Goal: Information Seeking & Learning: Learn about a topic

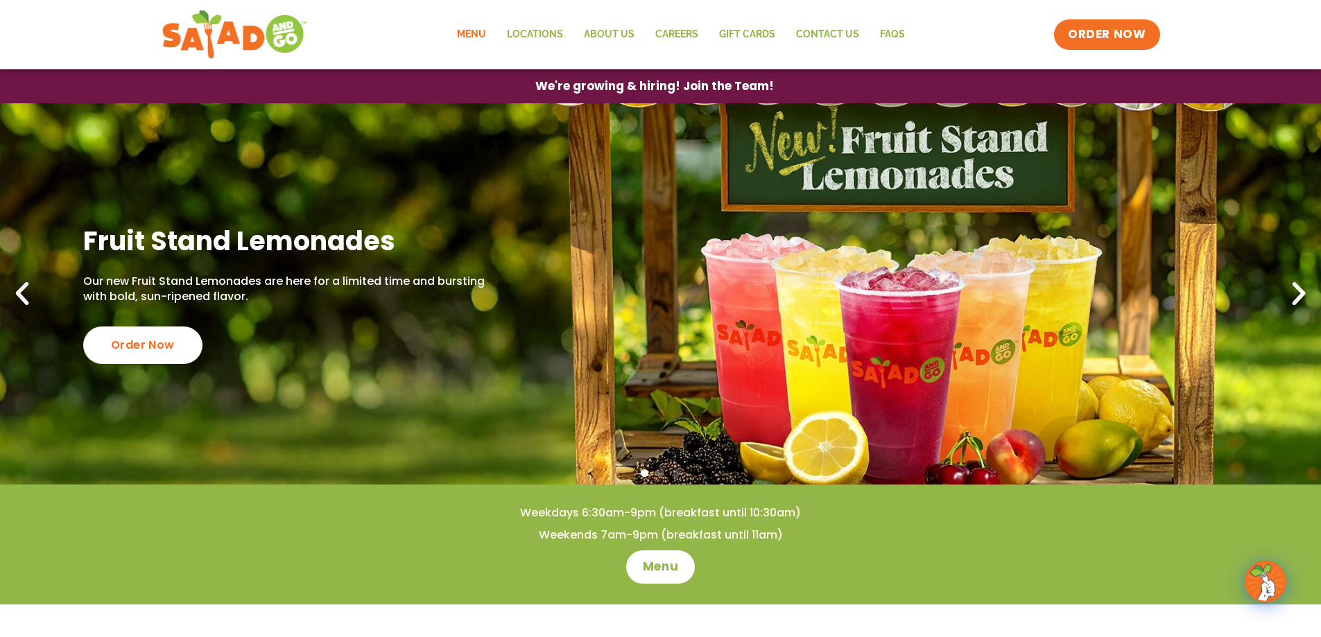
click at [467, 29] on link "Menu" at bounding box center [472, 35] width 50 height 32
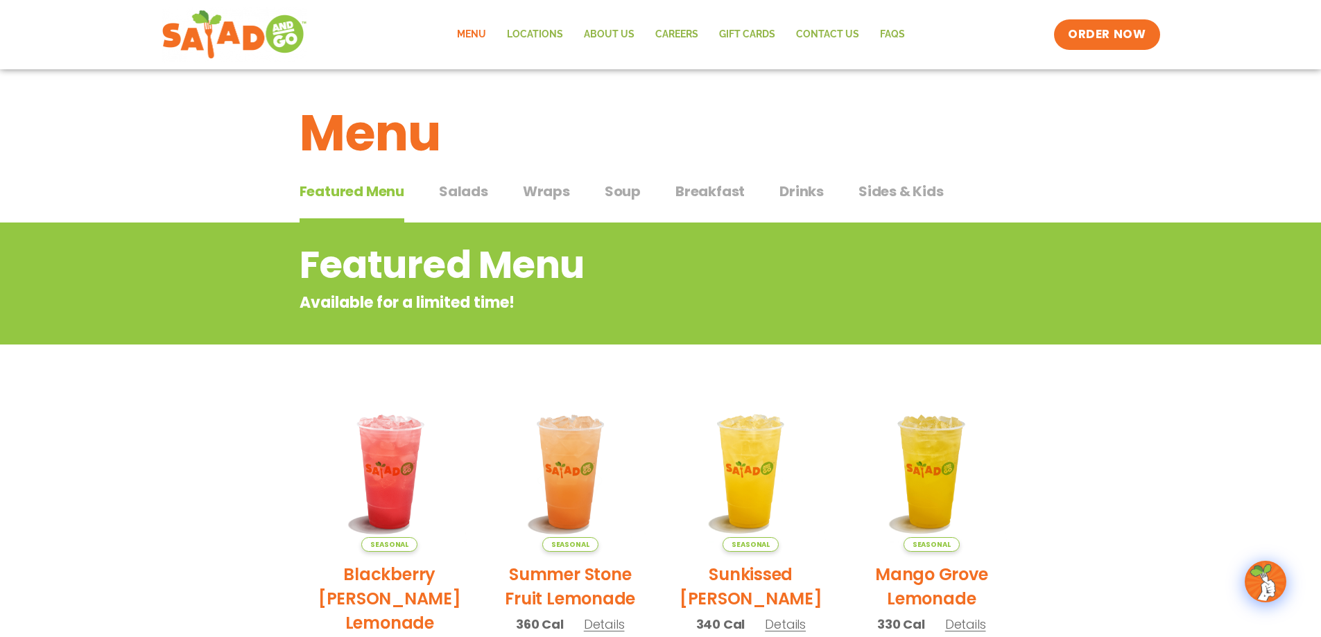
click at [483, 188] on span "Salads" at bounding box center [463, 191] width 49 height 21
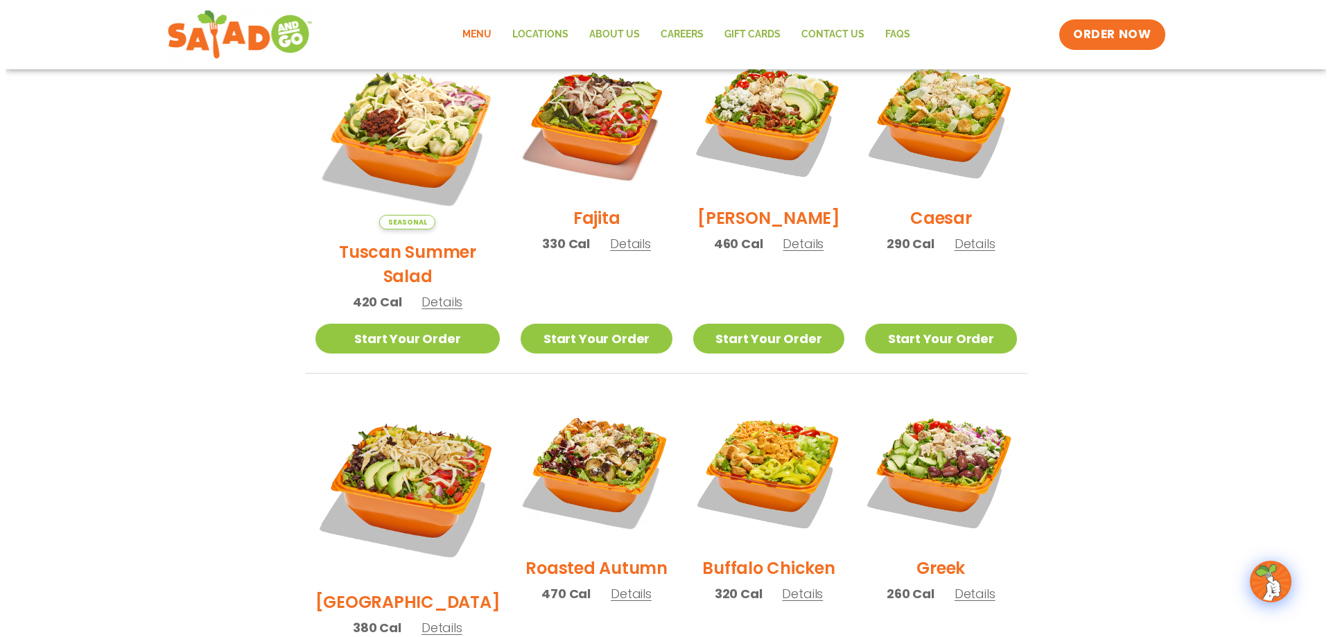
scroll to position [208, 0]
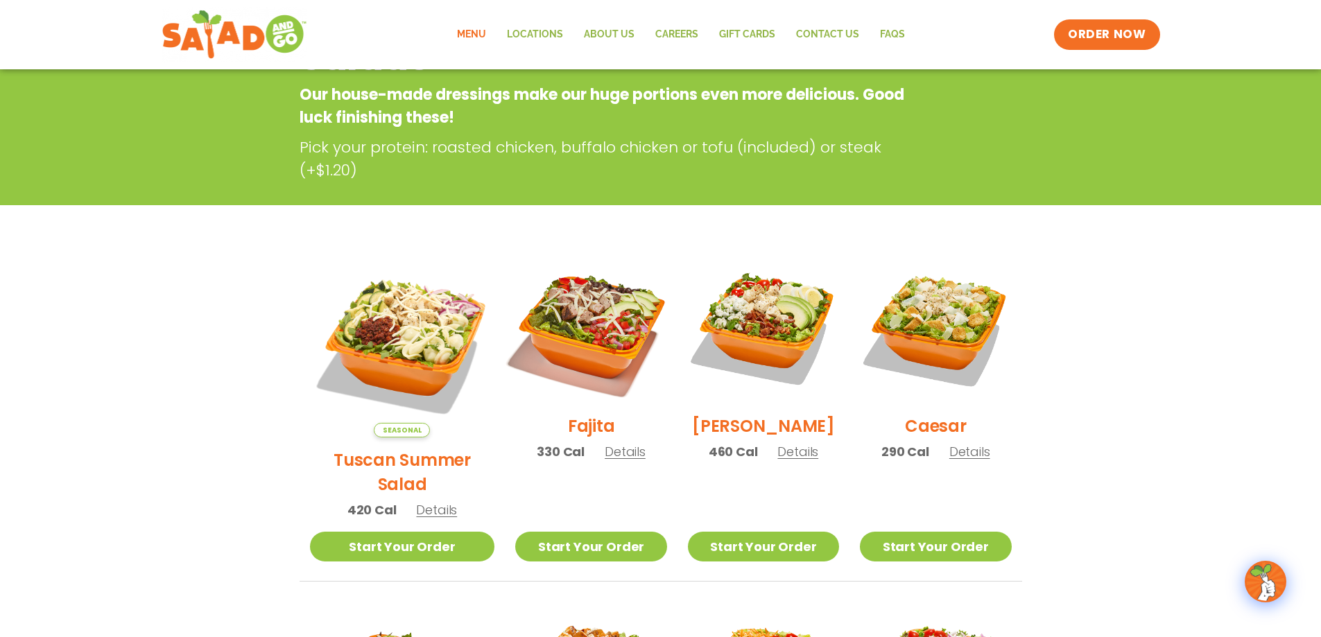
click at [568, 334] on img at bounding box center [591, 328] width 178 height 178
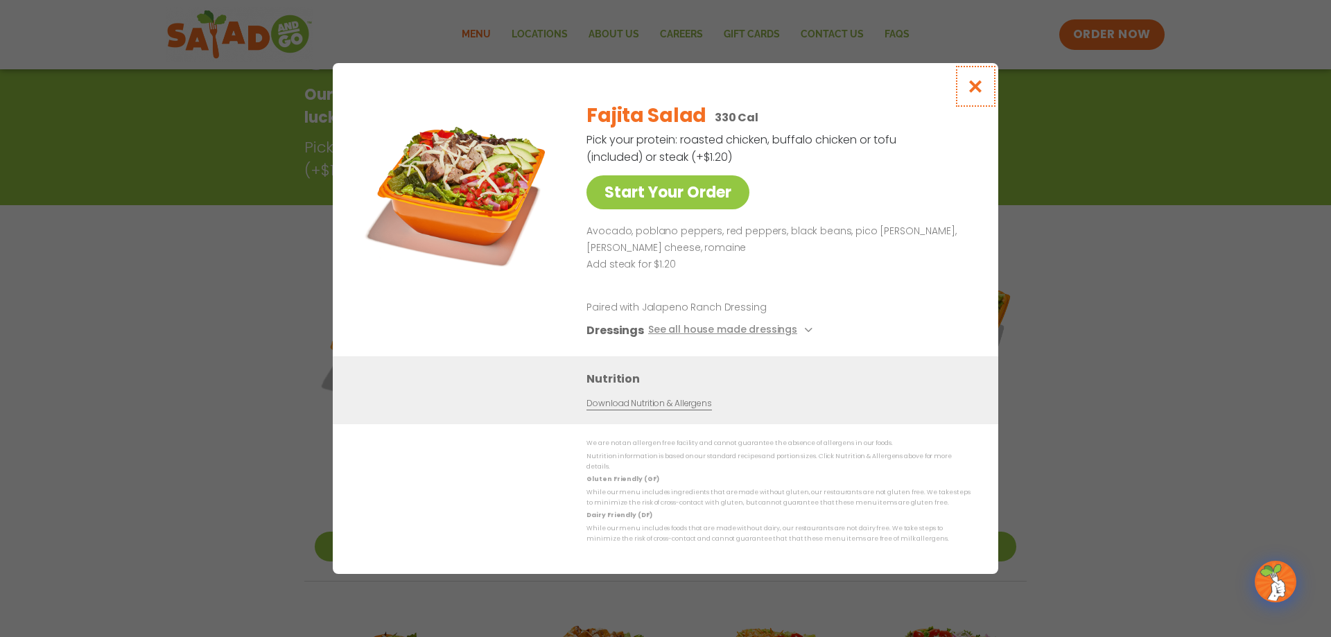
click at [979, 91] on icon "Close modal" at bounding box center [975, 86] width 17 height 15
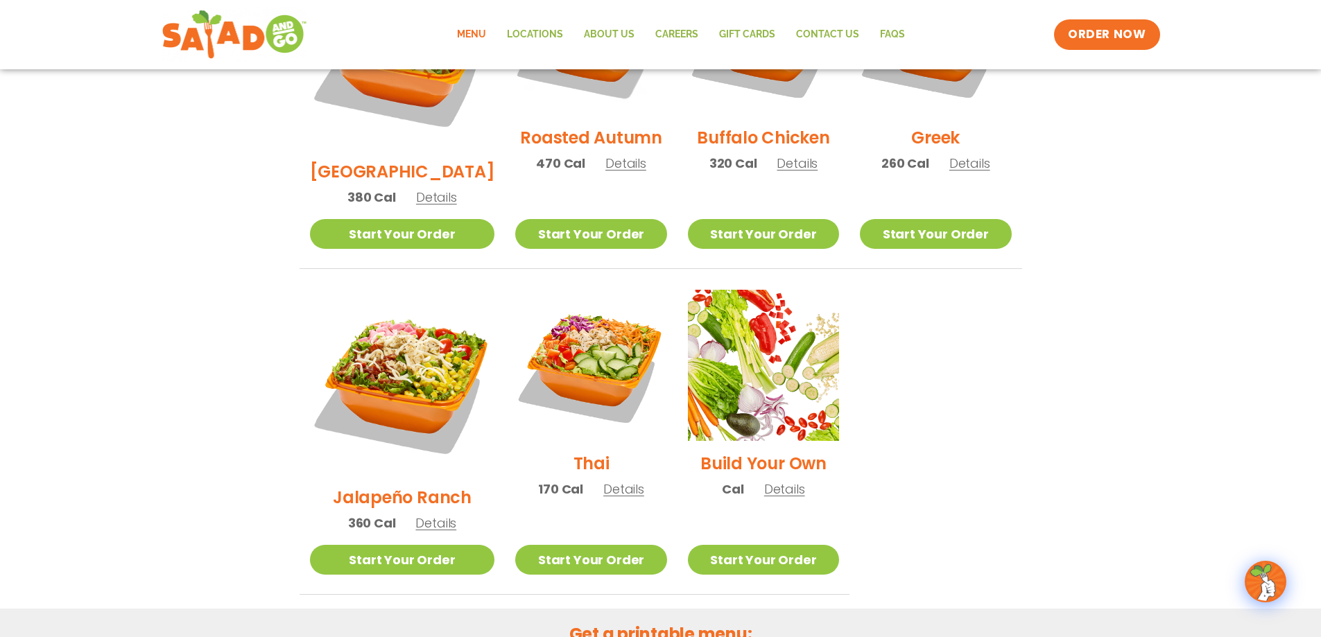
scroll to position [639, 0]
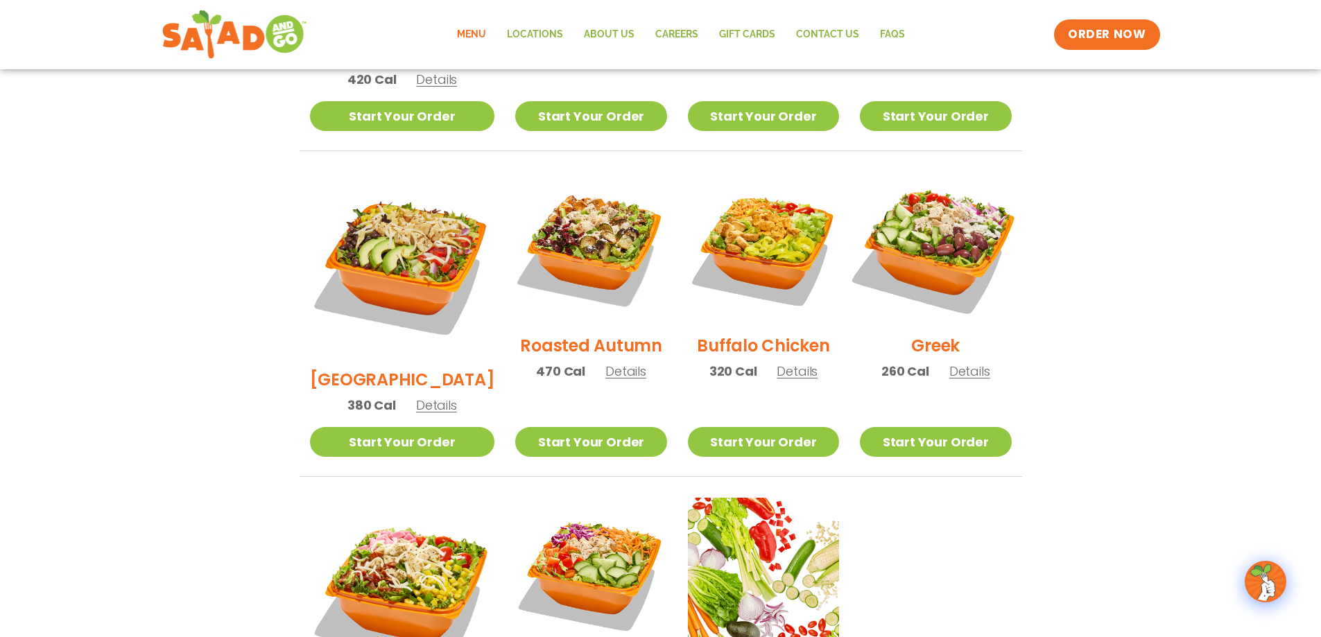
click at [920, 228] on img at bounding box center [936, 248] width 178 height 178
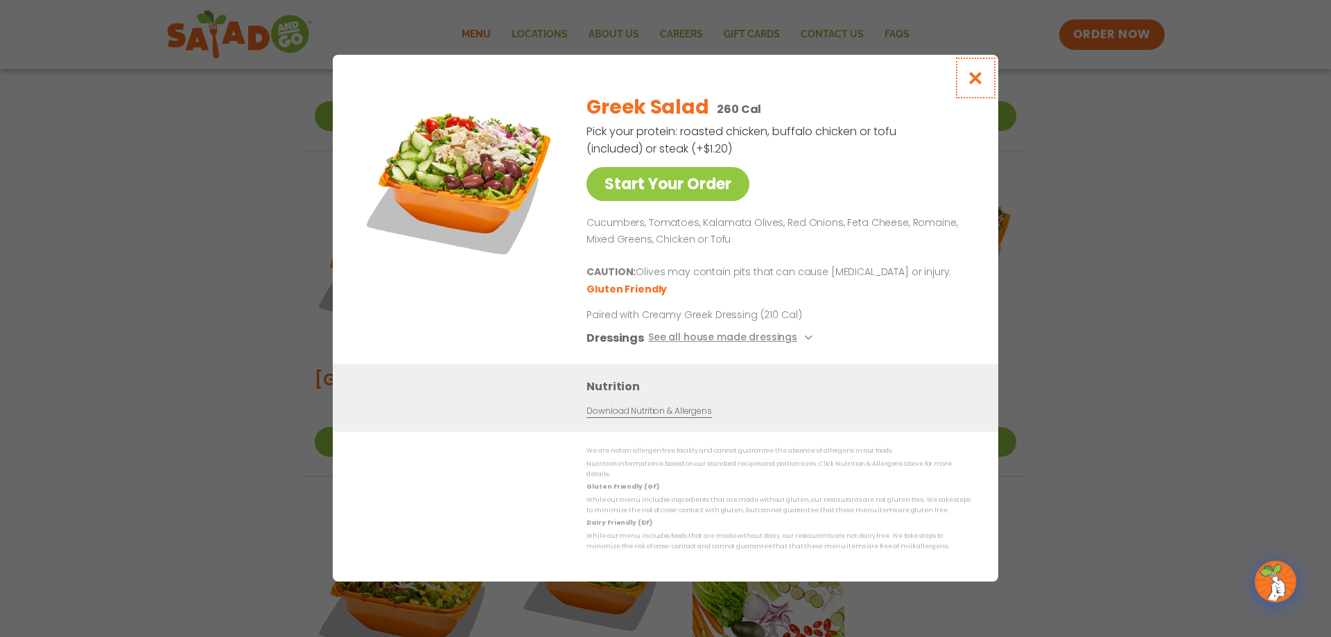
click at [979, 82] on icon "Close modal" at bounding box center [975, 78] width 17 height 15
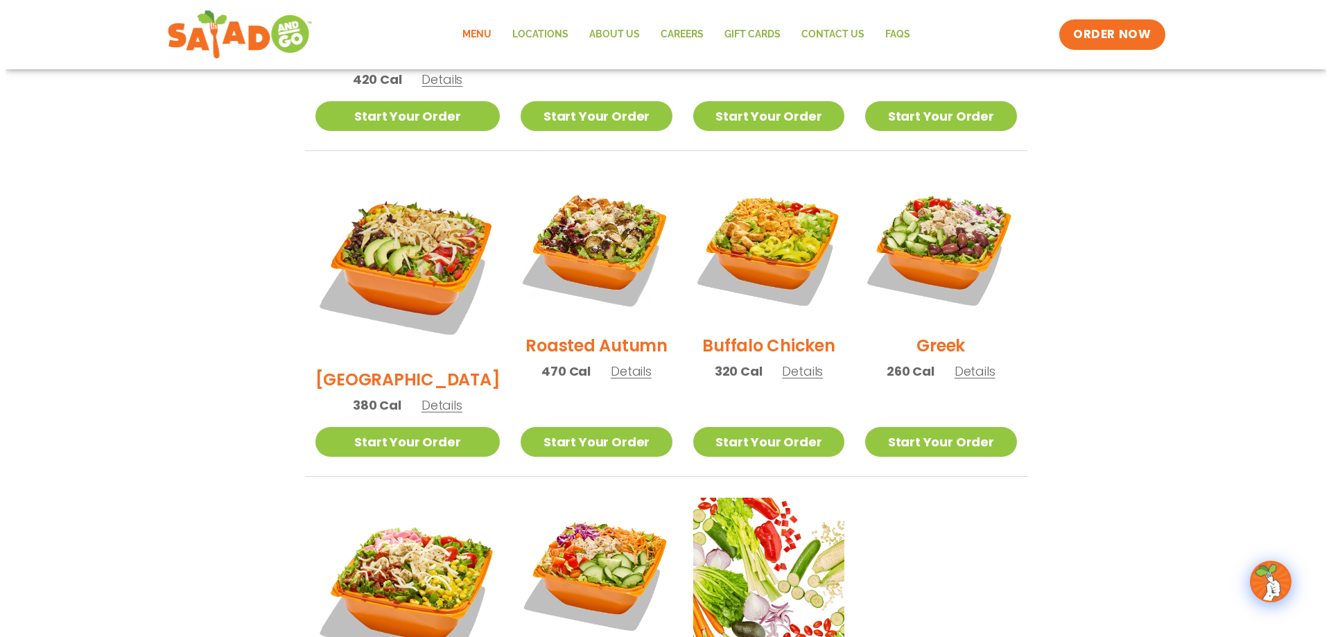
scroll to position [847, 0]
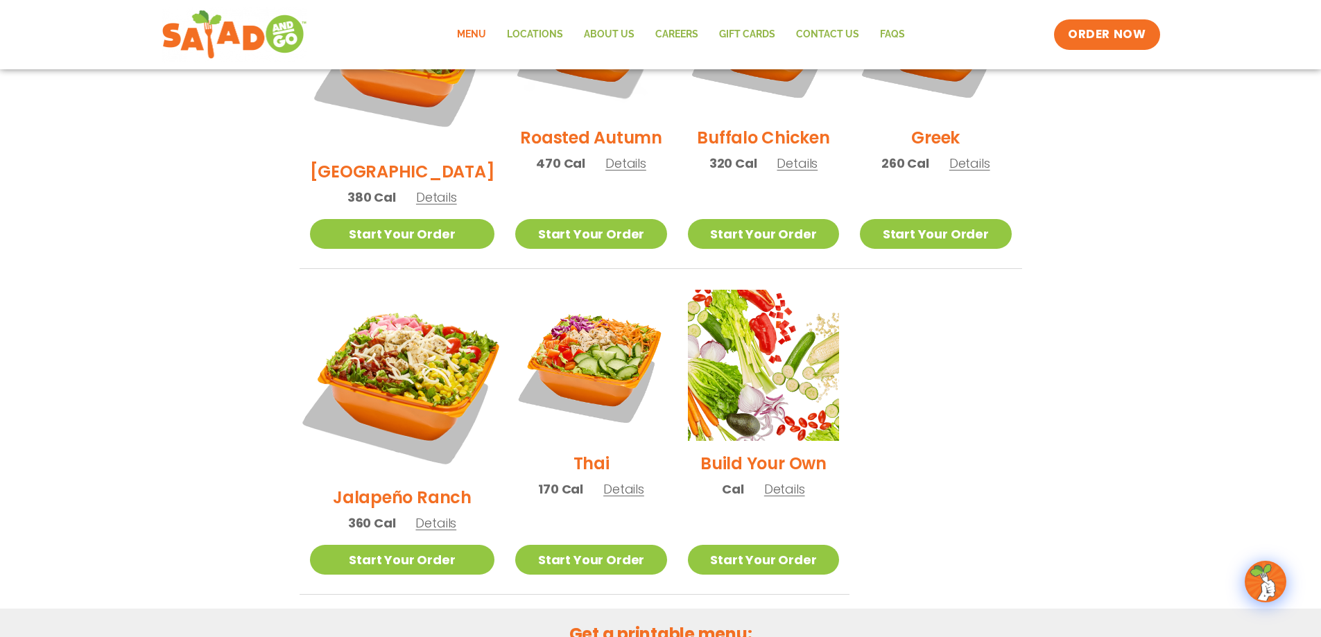
click at [402, 291] on img at bounding box center [401, 382] width 217 height 217
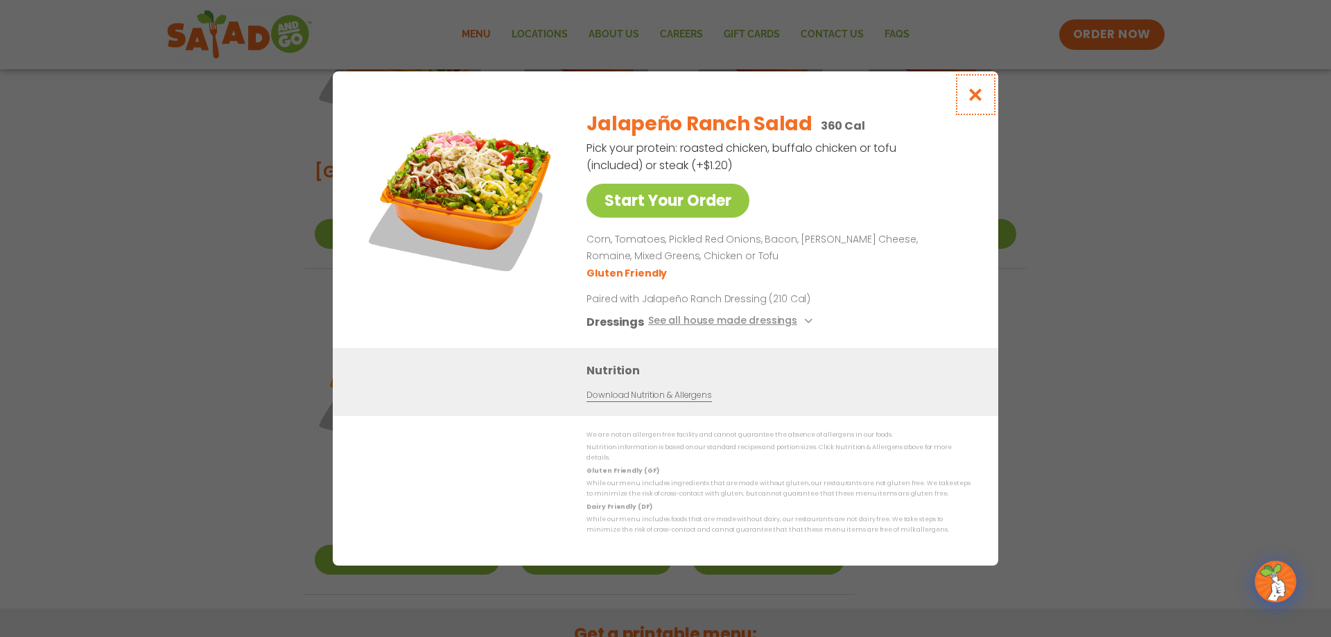
click at [976, 99] on icon "Close modal" at bounding box center [975, 94] width 17 height 15
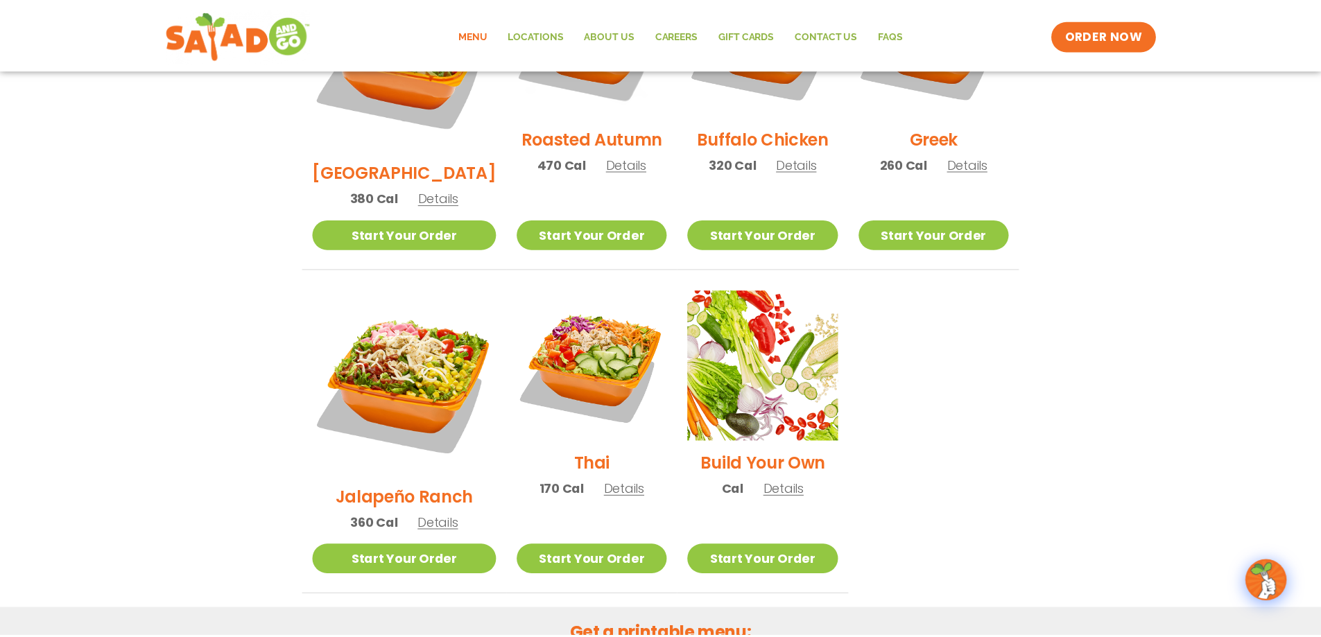
scroll to position [729, 0]
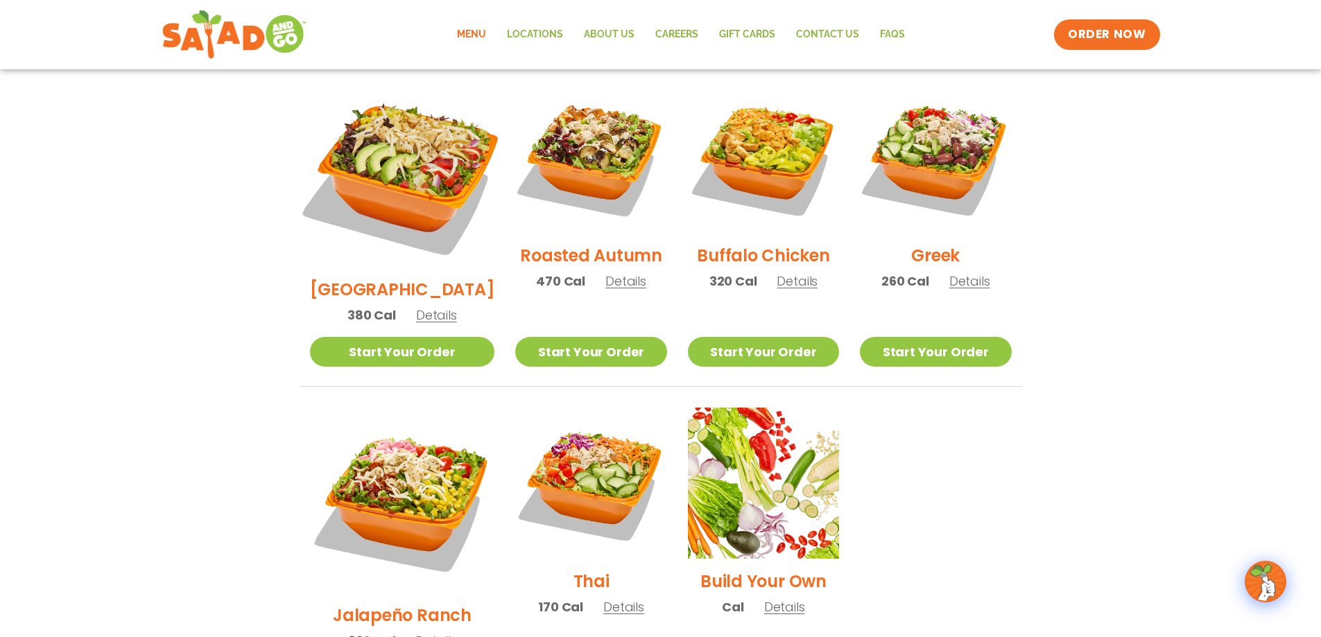
click at [414, 127] on img at bounding box center [401, 174] width 217 height 217
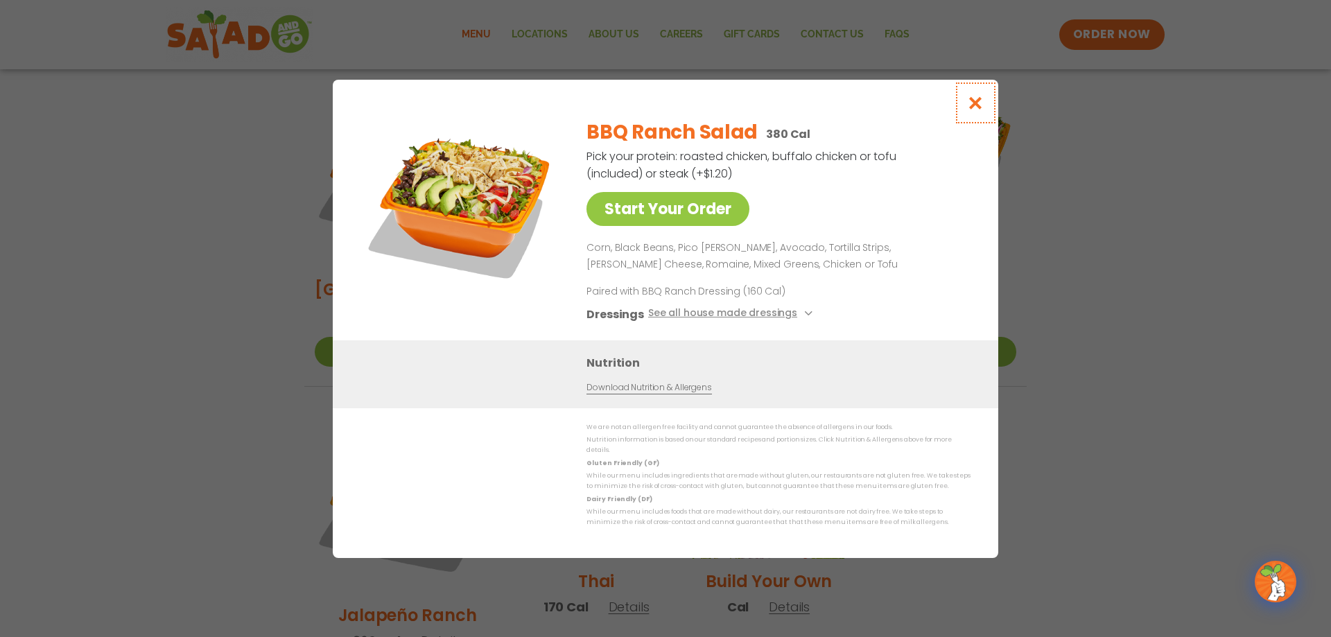
click at [975, 108] on icon "Close modal" at bounding box center [975, 103] width 17 height 15
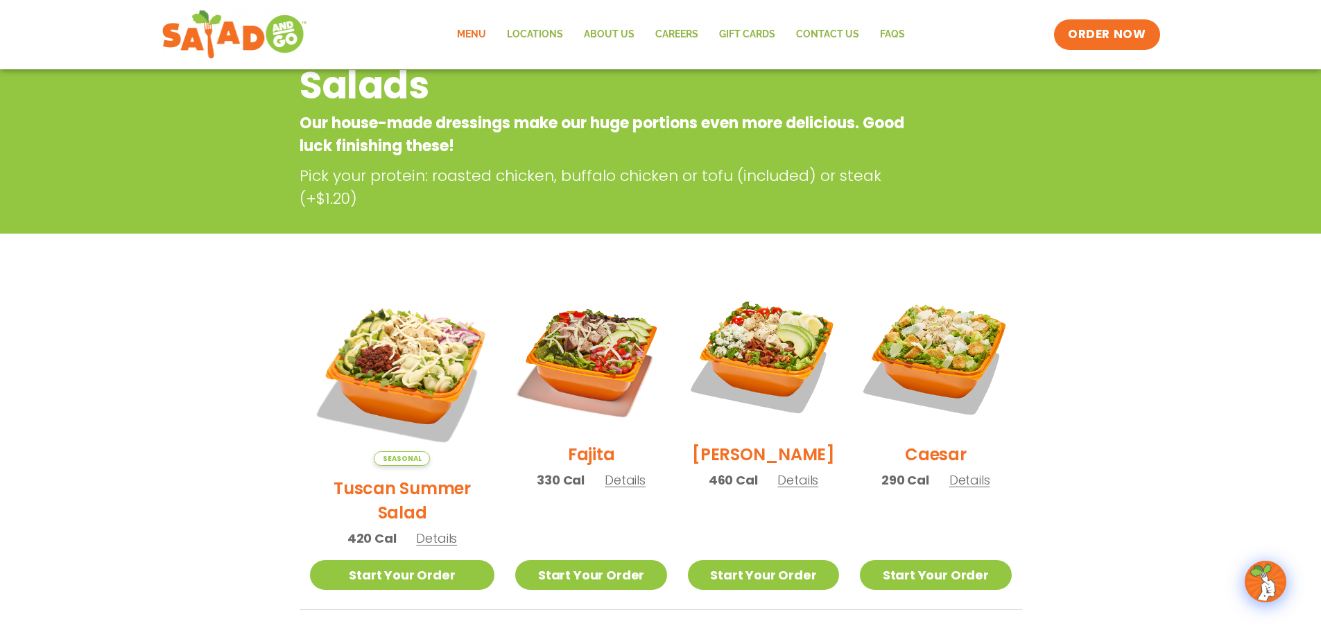
scroll to position [105, 0]
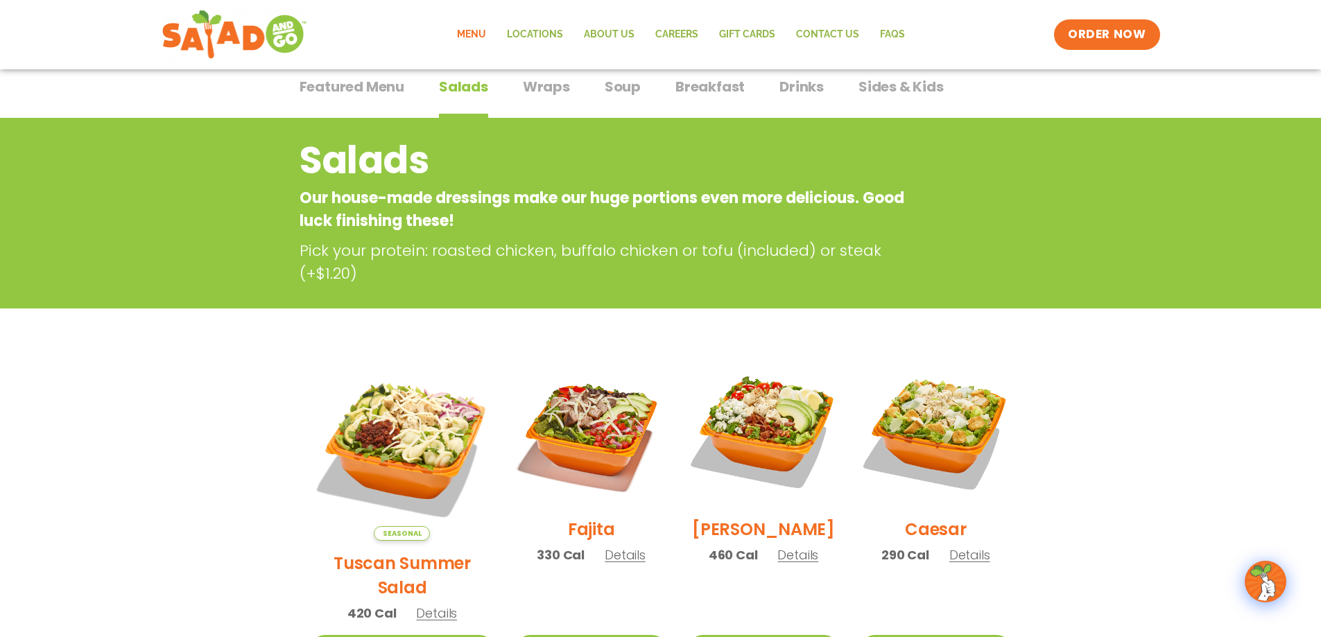
click at [709, 77] on span "Breakfast" at bounding box center [709, 86] width 69 height 21
